Goal: Communication & Community: Connect with others

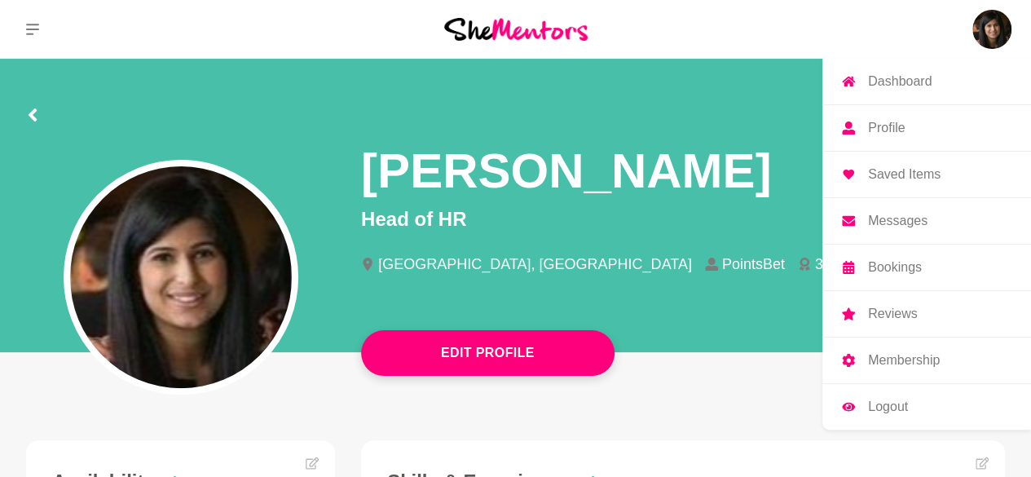
click at [997, 25] on img at bounding box center [991, 29] width 39 height 39
click at [924, 217] on p "Messages" at bounding box center [897, 220] width 59 height 13
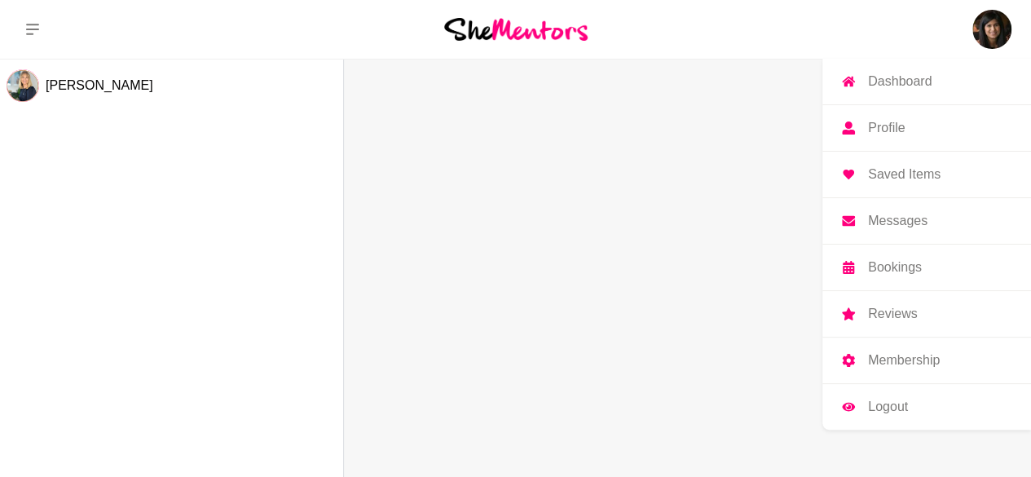
click at [924, 217] on p "Messages" at bounding box center [897, 220] width 59 height 13
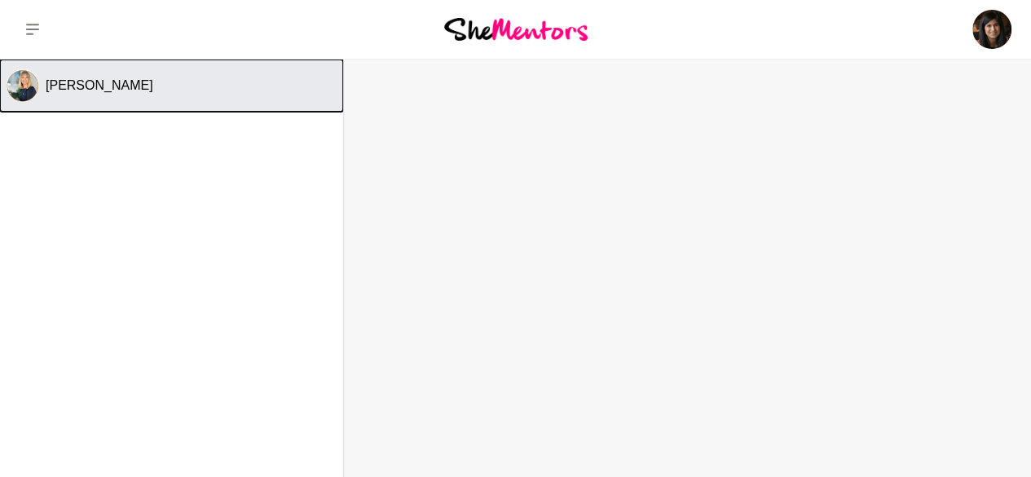
click at [169, 99] on button "[PERSON_NAME]" at bounding box center [171, 85] width 343 height 52
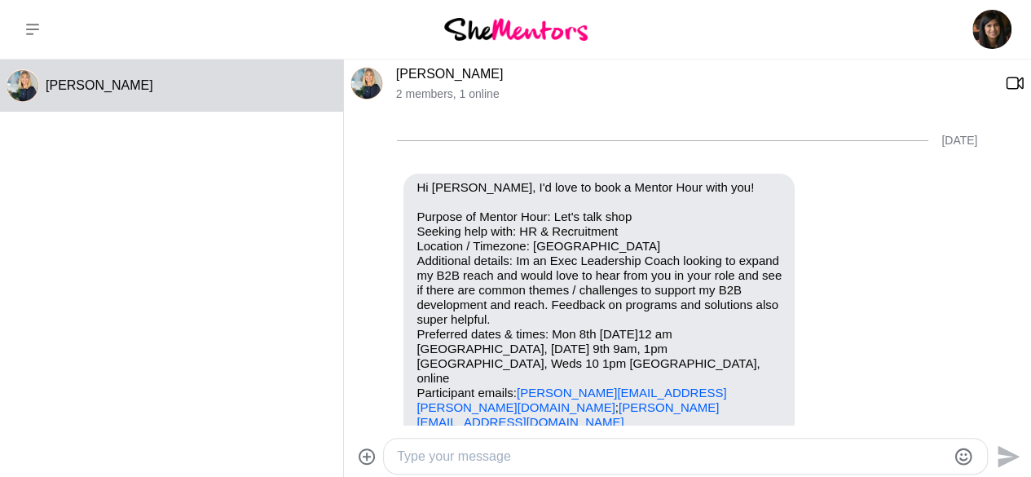
click at [505, 29] on img at bounding box center [515, 29] width 143 height 22
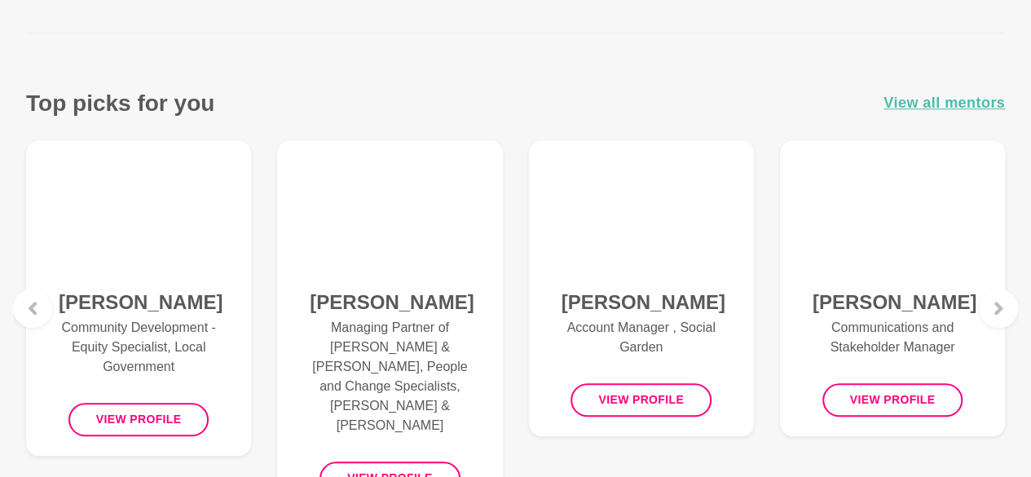
scroll to position [652, 0]
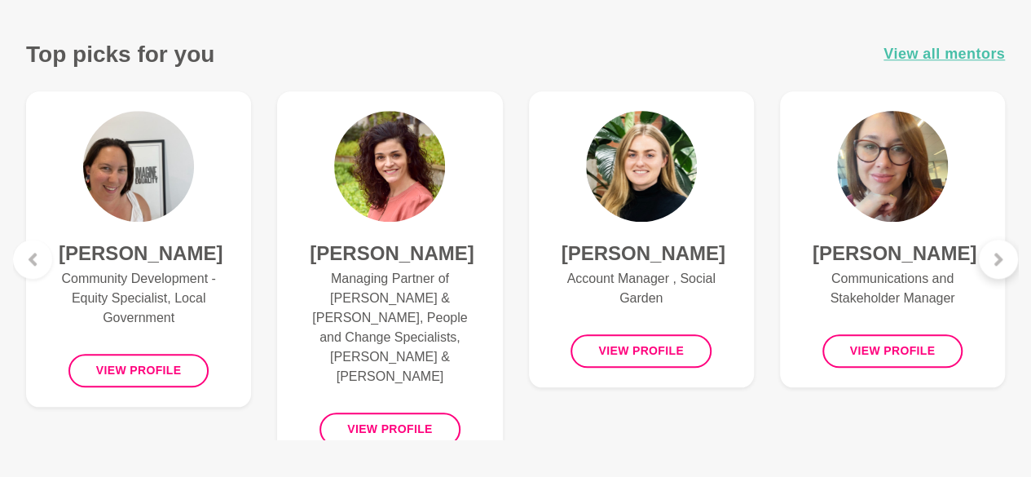
click at [1008, 255] on div at bounding box center [998, 259] width 39 height 39
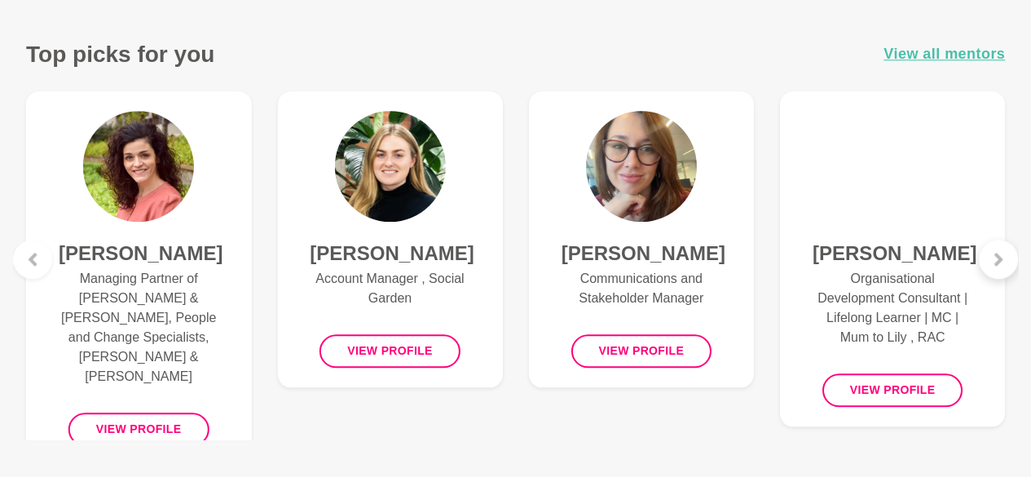
click at [1008, 255] on div at bounding box center [998, 259] width 39 height 39
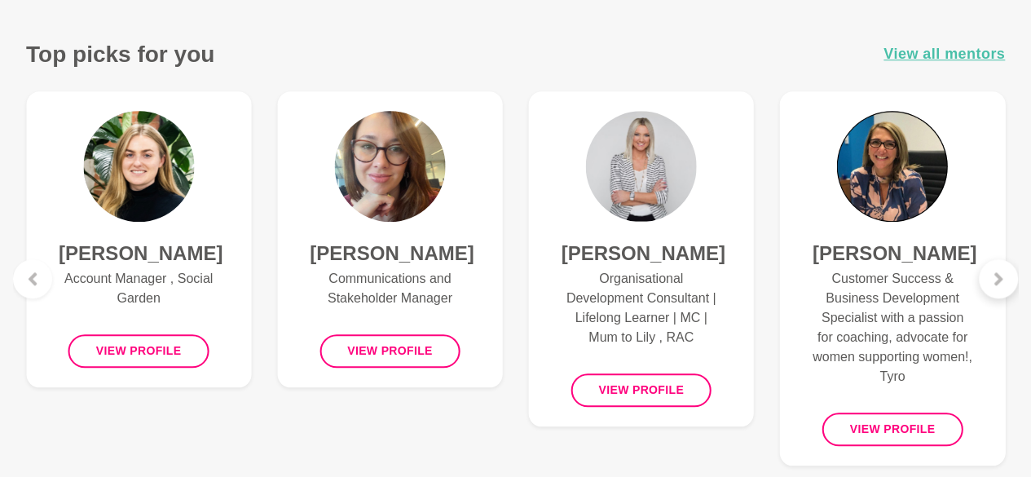
click at [1003, 275] on icon at bounding box center [998, 278] width 13 height 13
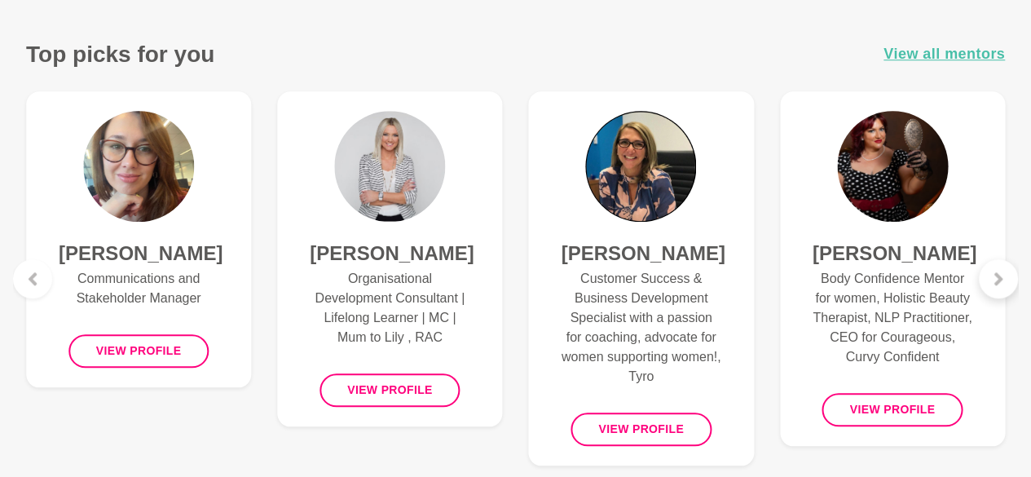
click at [1003, 275] on icon at bounding box center [998, 278] width 13 height 13
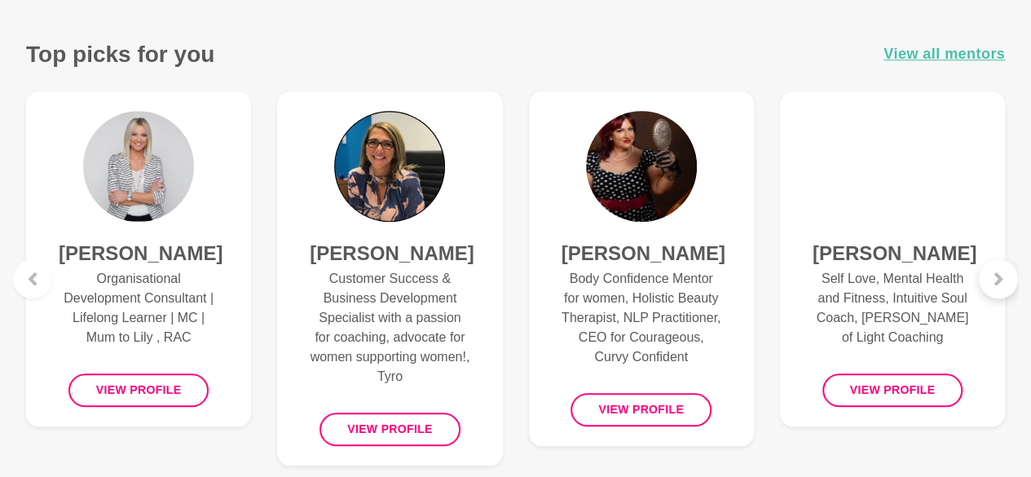
click at [1003, 275] on icon at bounding box center [998, 278] width 13 height 13
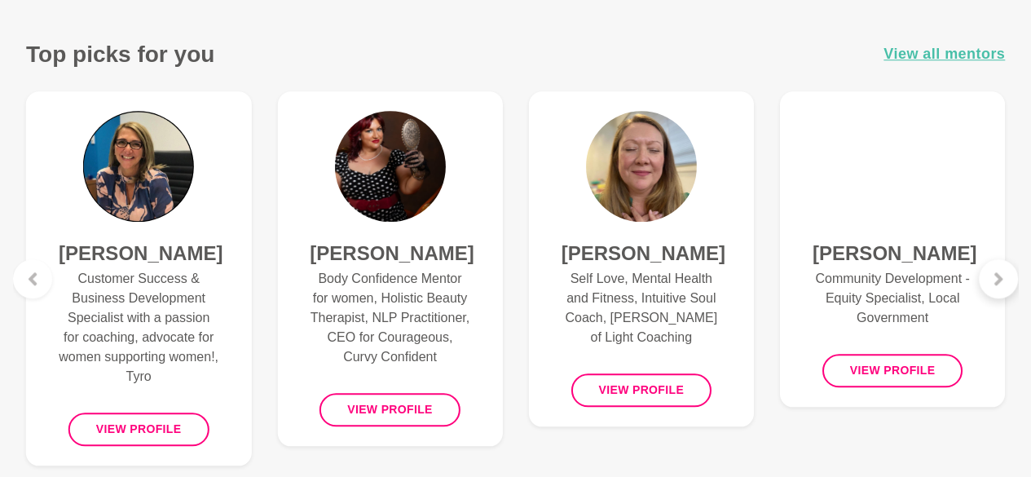
click at [1003, 275] on icon at bounding box center [998, 278] width 13 height 13
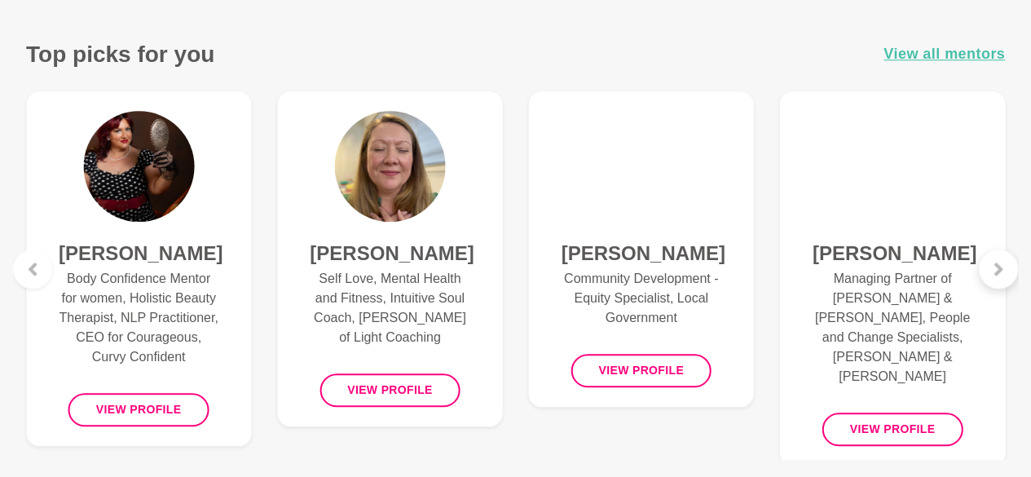
click at [1003, 275] on div at bounding box center [998, 268] width 39 height 39
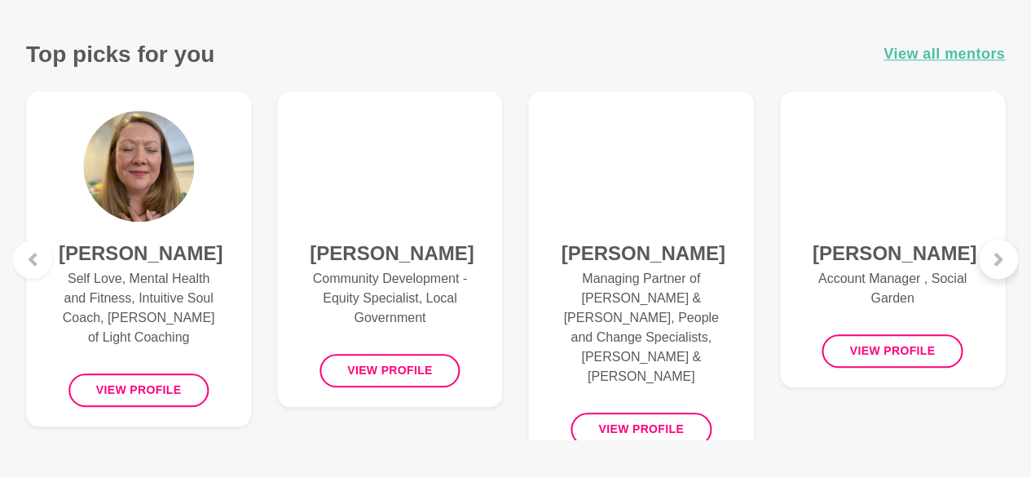
click at [1003, 275] on div at bounding box center [998, 259] width 39 height 39
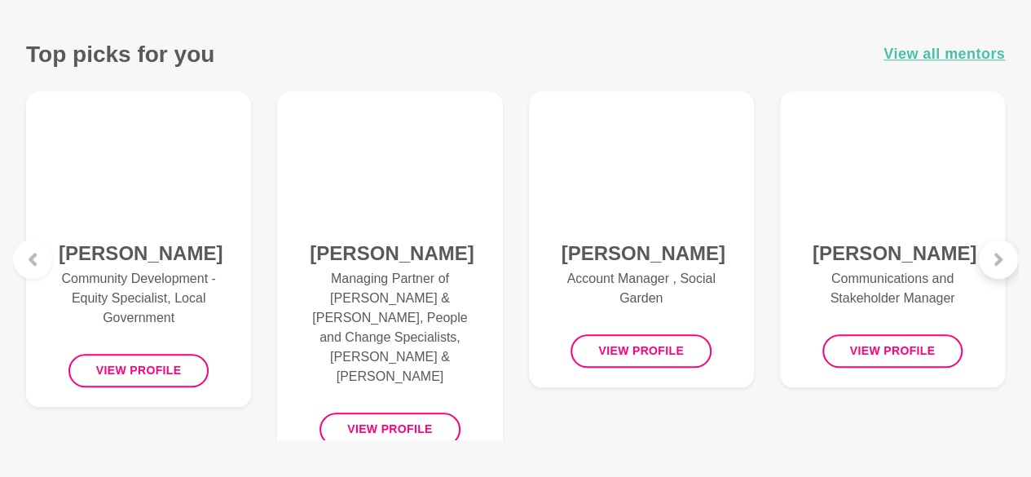
click at [1003, 275] on div at bounding box center [998, 259] width 39 height 39
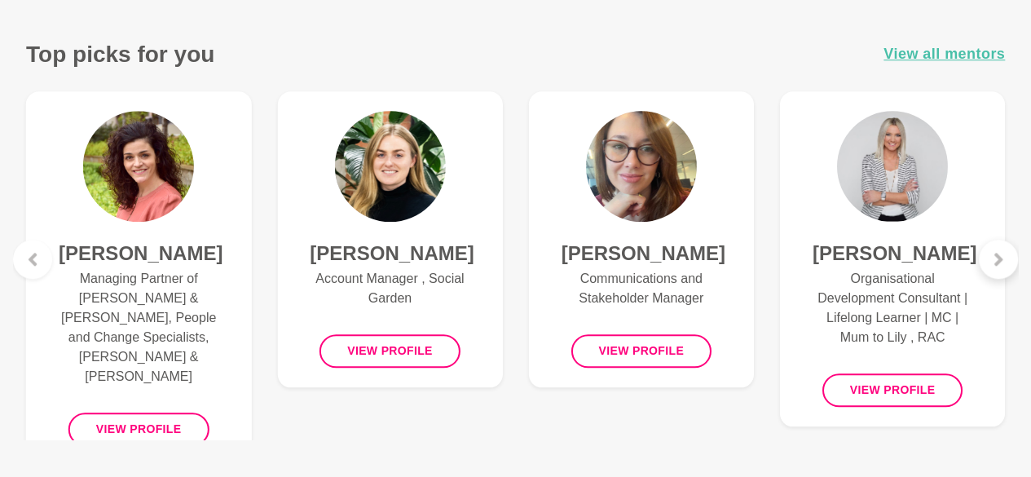
click at [1003, 275] on div at bounding box center [998, 259] width 39 height 39
